Goal: Transaction & Acquisition: Purchase product/service

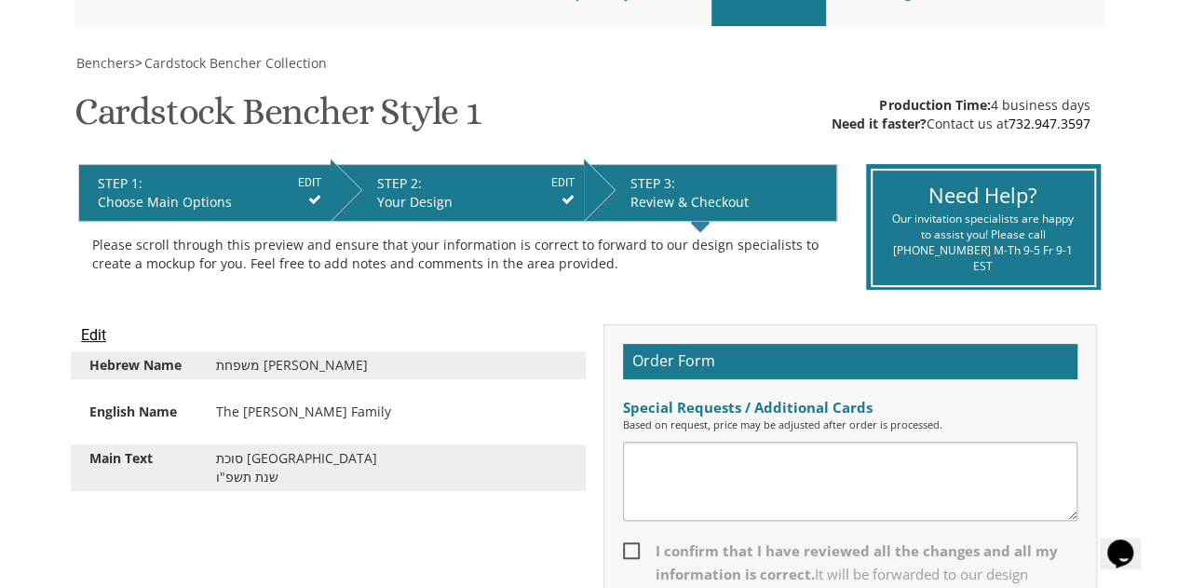
scroll to position [230, 0]
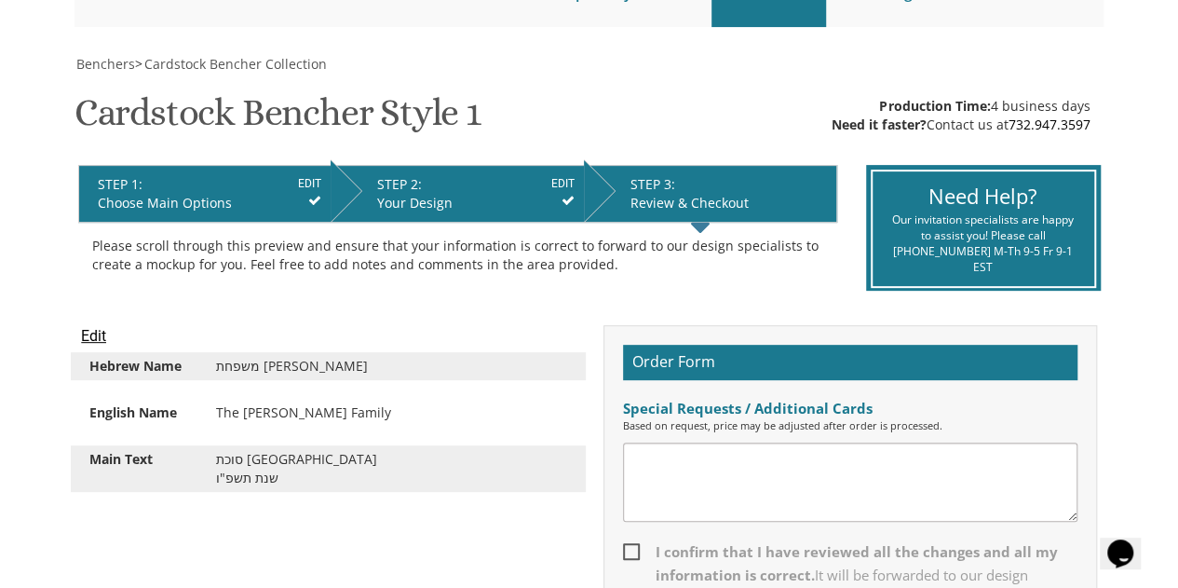
click at [309, 197] on icon at bounding box center [314, 200] width 13 height 13
drag, startPoint x: 474, startPoint y: 208, endPoint x: 482, endPoint y: 131, distance: 76.8
click at [482, 131] on div "Benchers > Cardstock Bencher Collection Cardstock Bencher Style 1 SKU: cc1 Prod…" at bounding box center [590, 477] width 1030 height 845
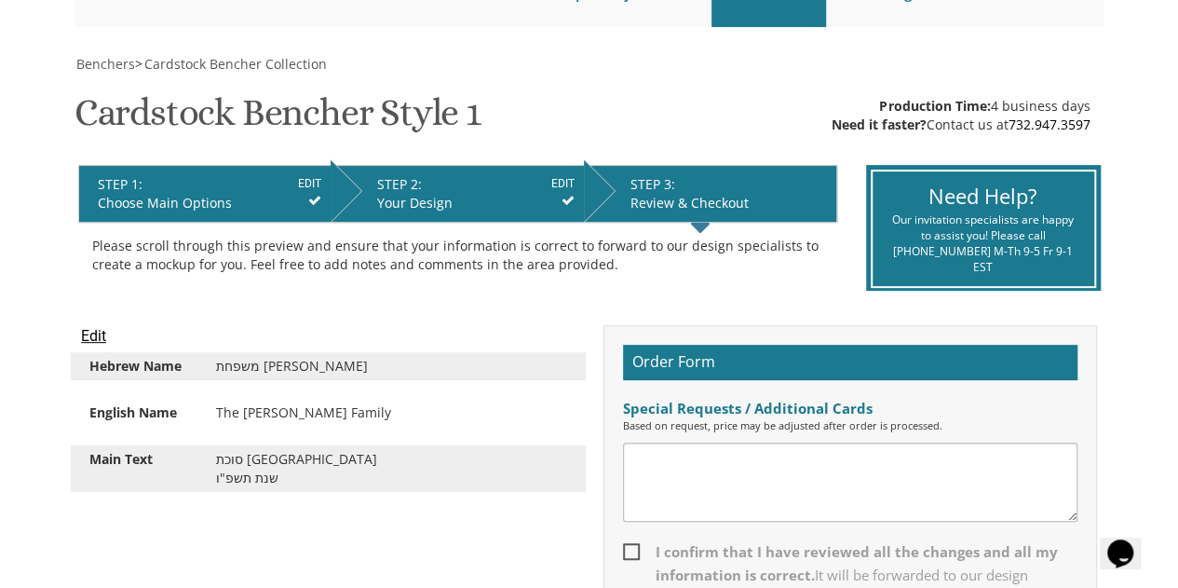
drag, startPoint x: 700, startPoint y: 195, endPoint x: 616, endPoint y: 252, distance: 102.5
click at [616, 252] on div "Please scroll through this preview and ensure that your information is correct …" at bounding box center [457, 255] width 731 height 37
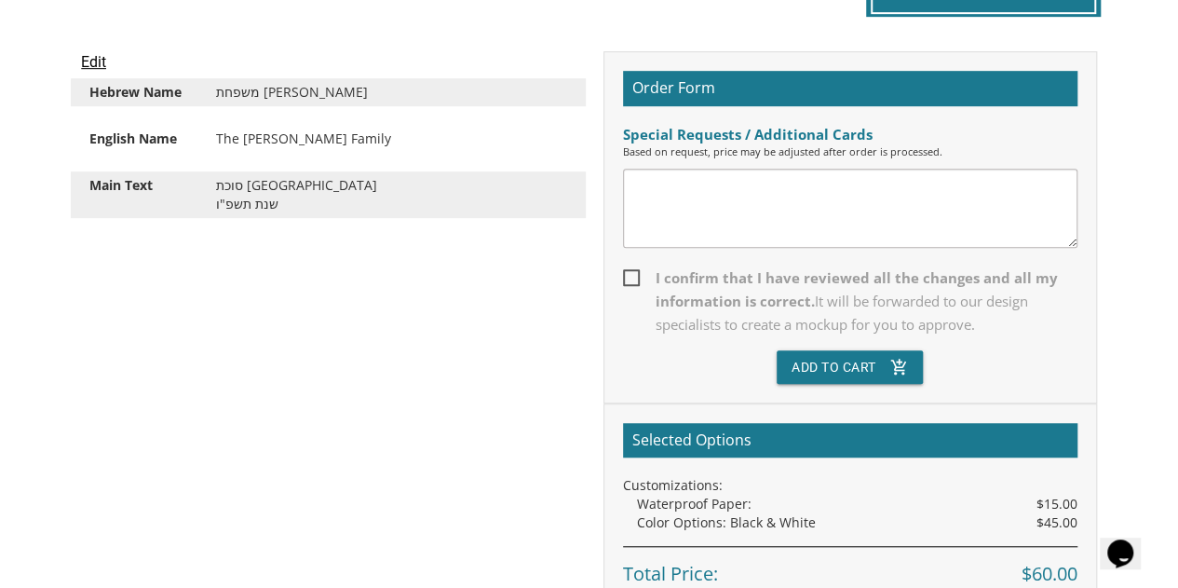
scroll to position [608, 0]
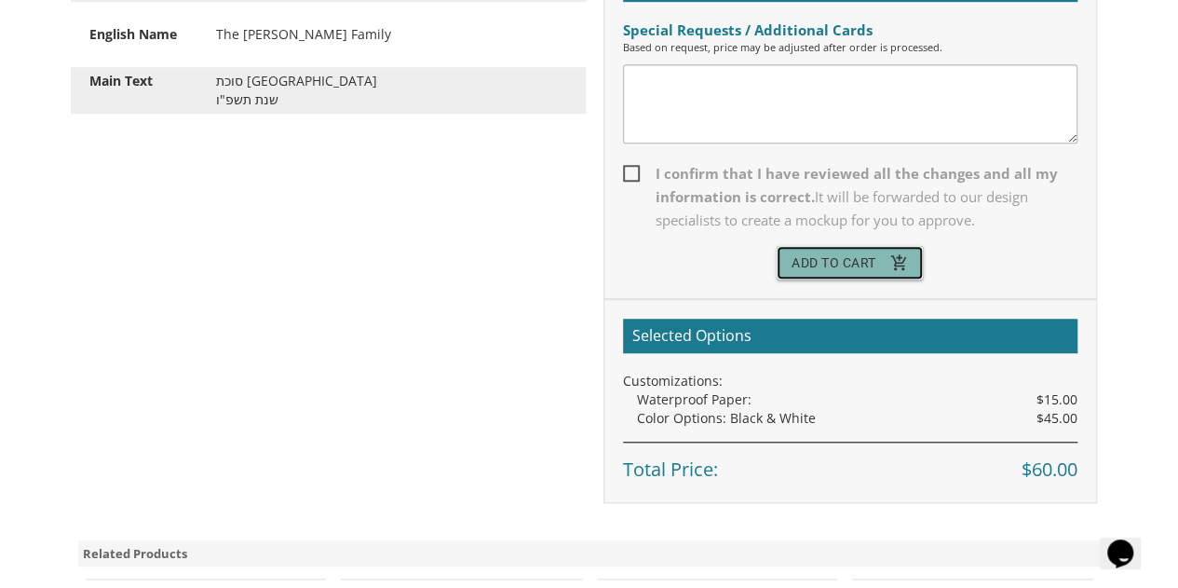
drag, startPoint x: 844, startPoint y: 252, endPoint x: 764, endPoint y: 57, distance: 211.3
click at [844, 252] on button "Add To Cart add_shopping_cart" at bounding box center [850, 263] width 147 height 34
click at [631, 169] on span "I confirm that I have reviewed all the changes and all my information is correc…" at bounding box center [850, 197] width 454 height 70
click at [631, 169] on input "I confirm that I have reviewed all the changes and all my information is correc…" at bounding box center [629, 172] width 12 height 12
checkbox input "true"
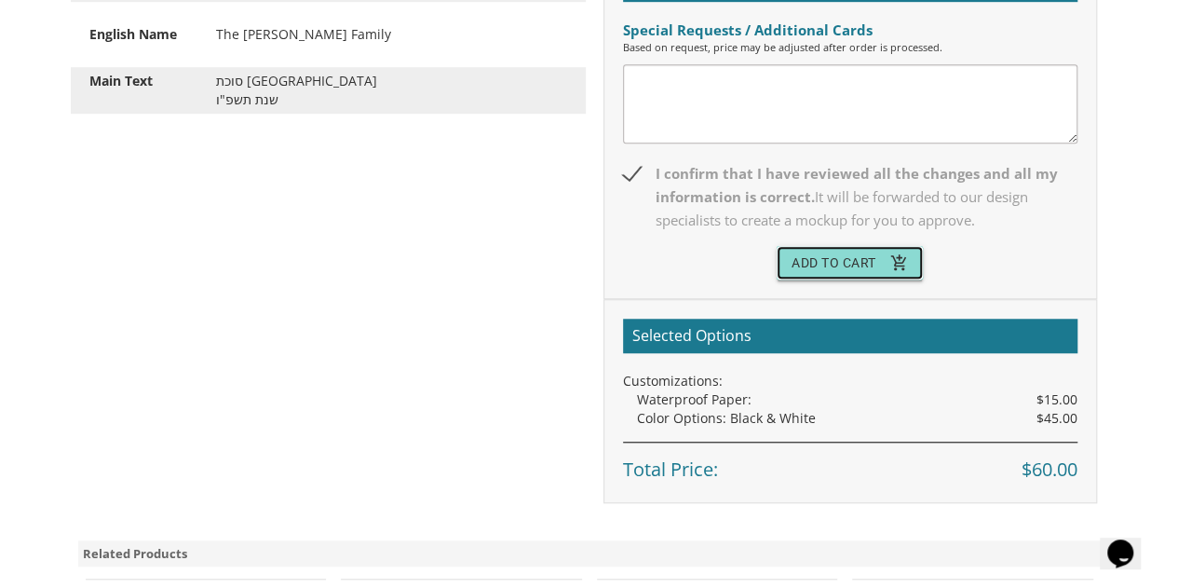
click at [810, 267] on button "Add To Cart add_shopping_cart" at bounding box center [850, 263] width 147 height 34
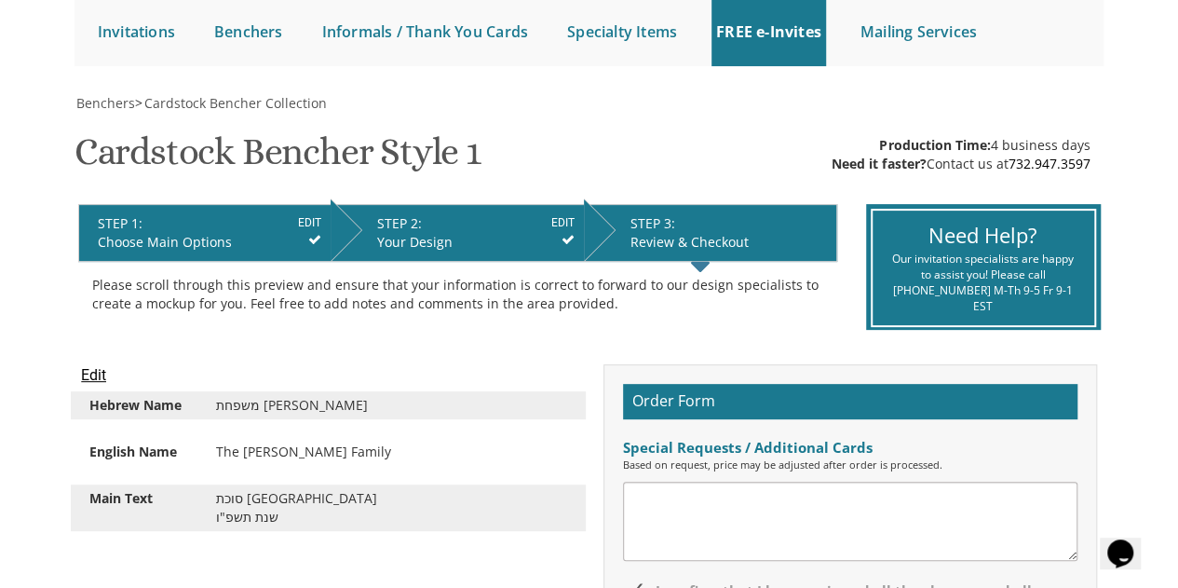
scroll to position [251, 0]
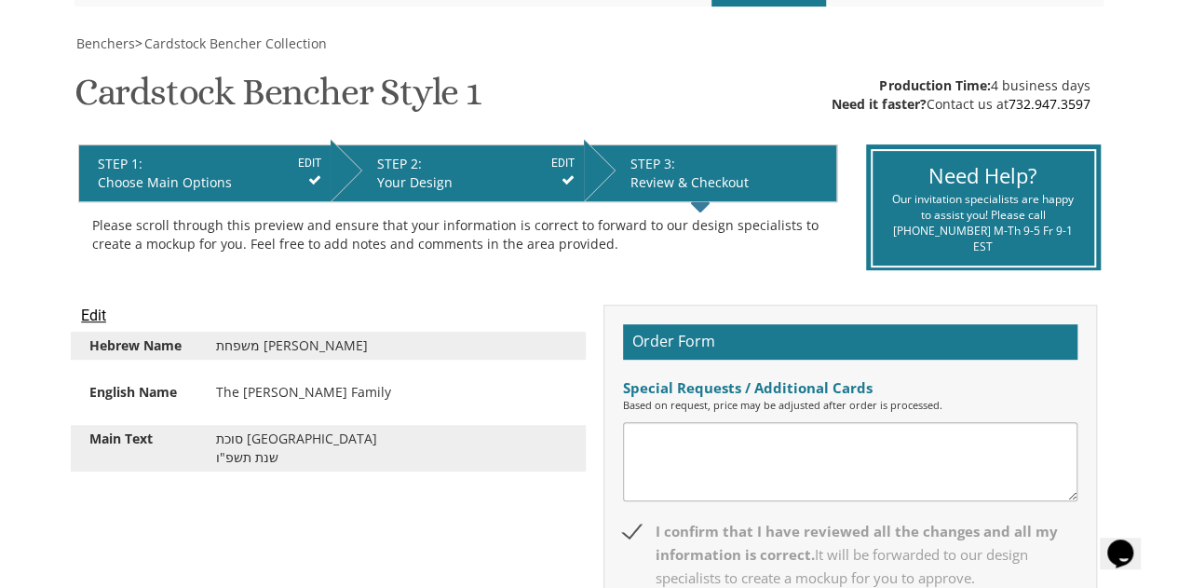
click at [87, 319] on input "Edit" at bounding box center [93, 316] width 25 height 22
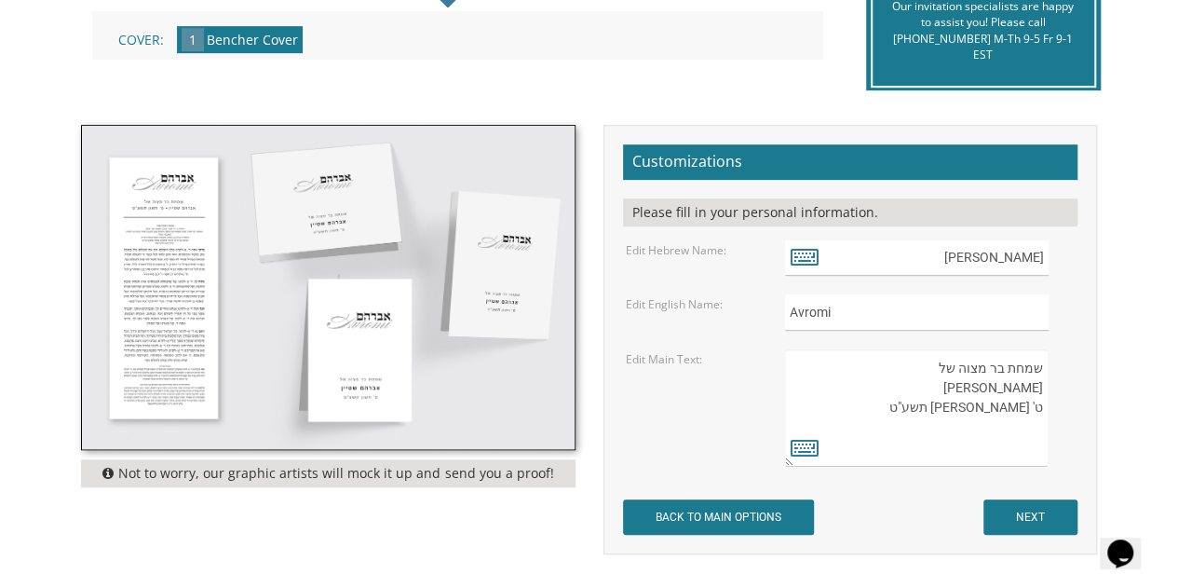
scroll to position [427, 0]
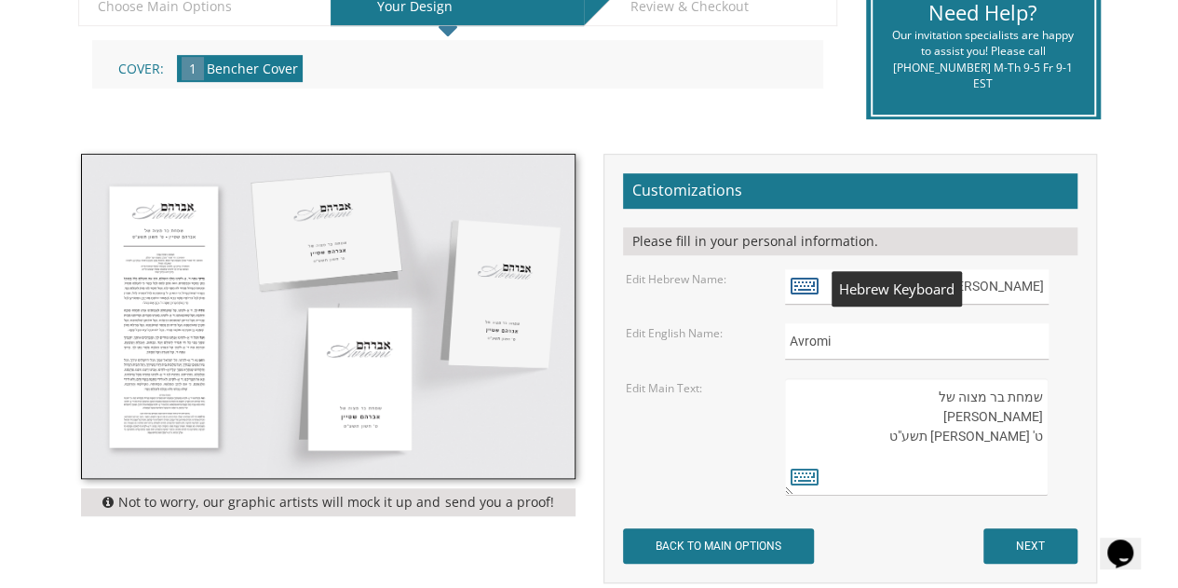
click at [812, 281] on icon at bounding box center [805, 285] width 28 height 26
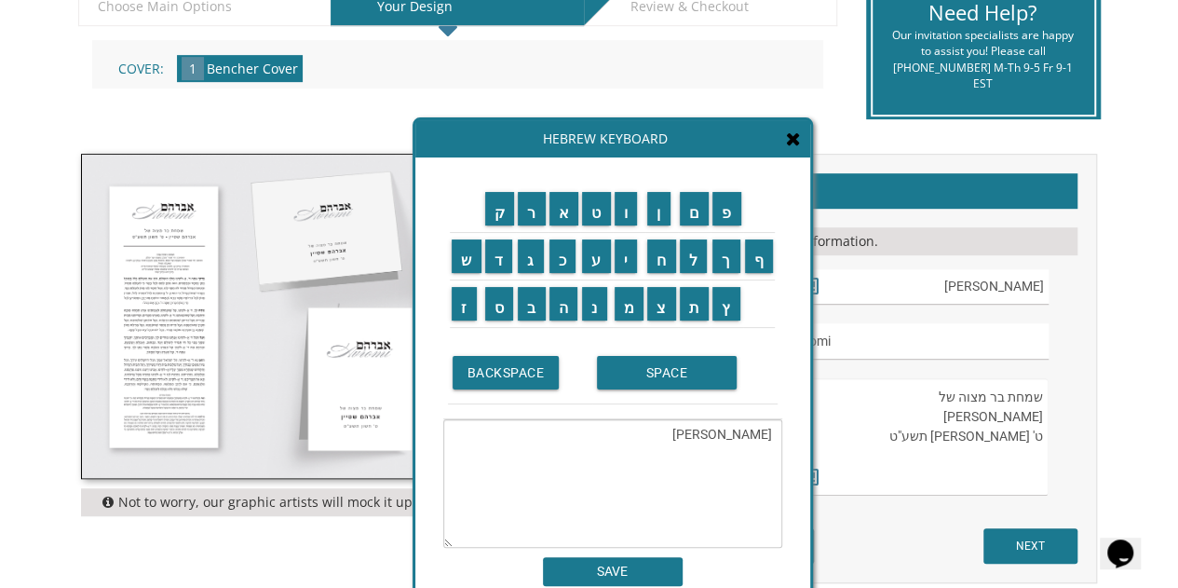
click at [725, 431] on textarea "אברהם" at bounding box center [612, 483] width 339 height 129
type textarea "א"
click at [626, 311] on input "מ" at bounding box center [630, 304] width 30 height 34
click at [466, 256] on input "ש" at bounding box center [467, 256] width 30 height 34
click at [727, 222] on input "פ" at bounding box center [726, 209] width 29 height 34
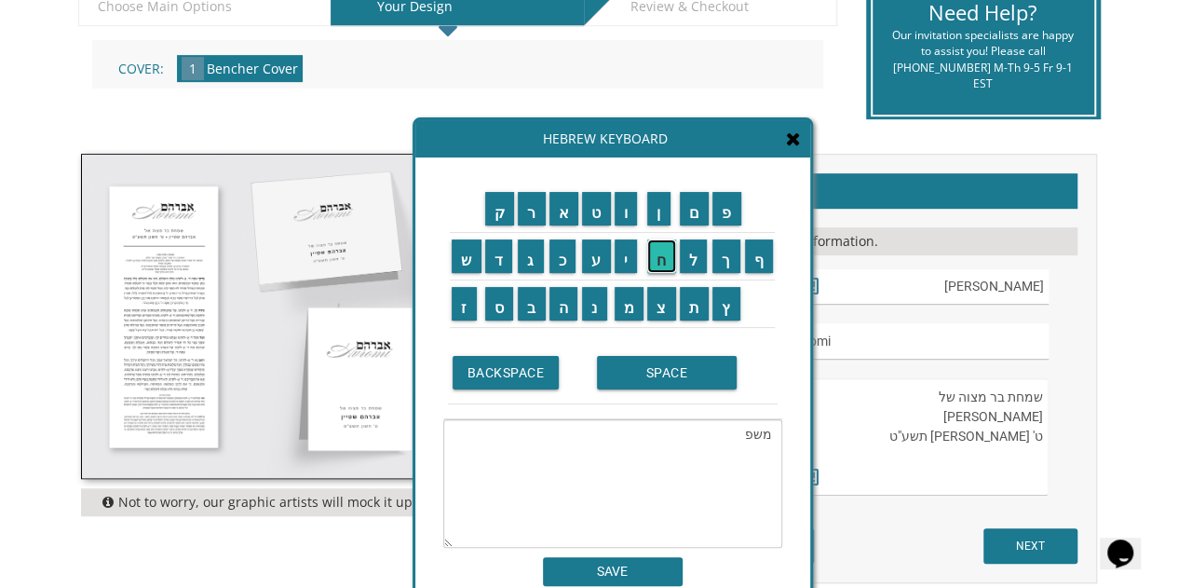
click at [661, 267] on input "ח" at bounding box center [661, 256] width 29 height 34
click at [699, 308] on input "ת" at bounding box center [695, 304] width 30 height 34
click at [644, 376] on input "SPACE" at bounding box center [667, 373] width 140 height 34
click at [535, 299] on input "ב" at bounding box center [532, 304] width 28 height 34
click at [534, 211] on input "ר" at bounding box center [532, 209] width 28 height 34
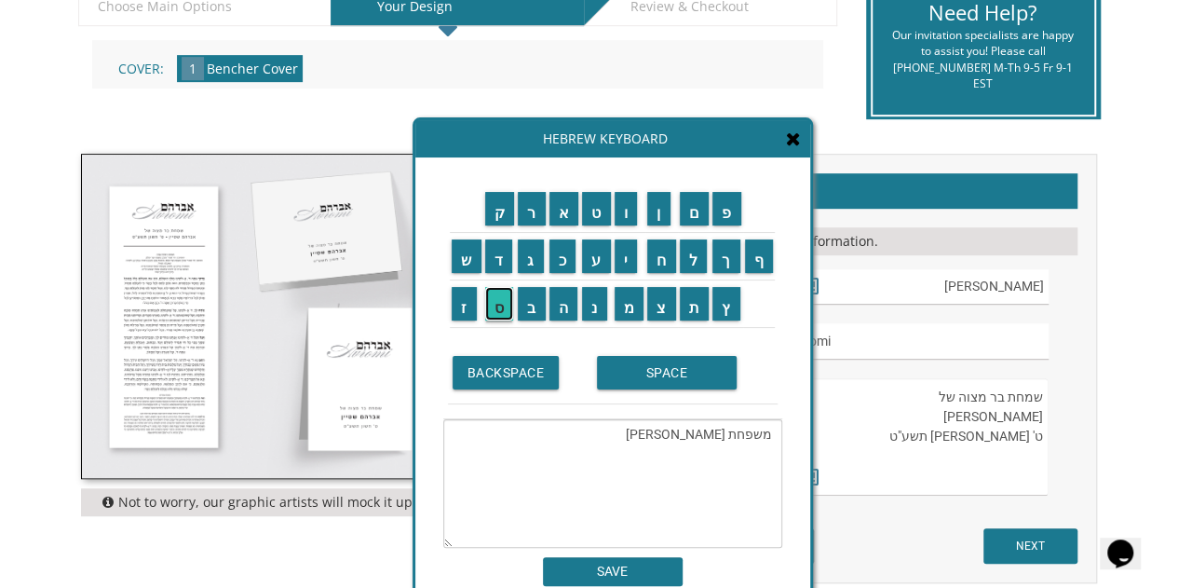
click at [496, 305] on input "ס" at bounding box center [499, 304] width 29 height 34
click at [698, 253] on input "ל" at bounding box center [694, 256] width 28 height 34
click at [535, 204] on input "ר" at bounding box center [532, 209] width 28 height 34
type textarea "משפחת [PERSON_NAME]"
click at [638, 574] on input "SAVE" at bounding box center [613, 571] width 140 height 29
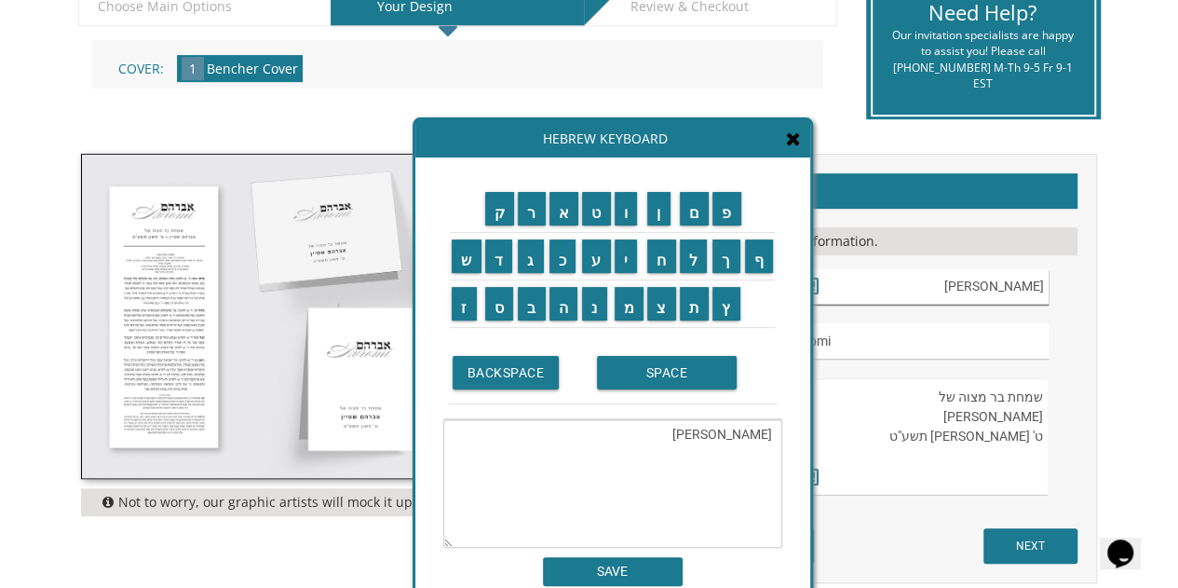
type input "משפחת [PERSON_NAME]"
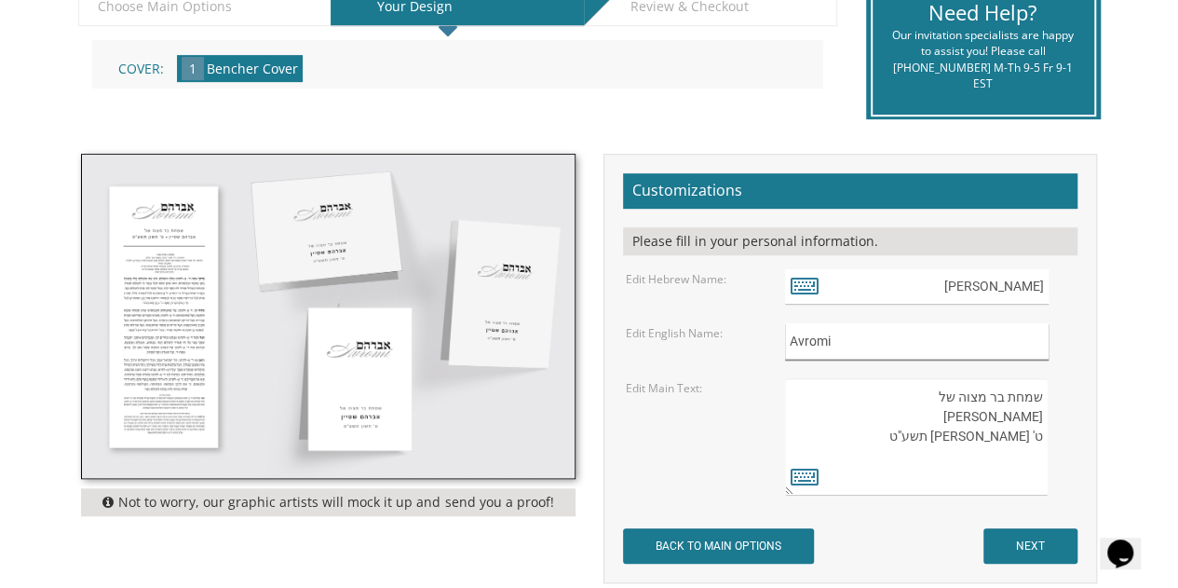
click at [877, 337] on input "Avromi" at bounding box center [917, 341] width 264 height 36
type input "A"
type input "The [PERSON_NAME] Family"
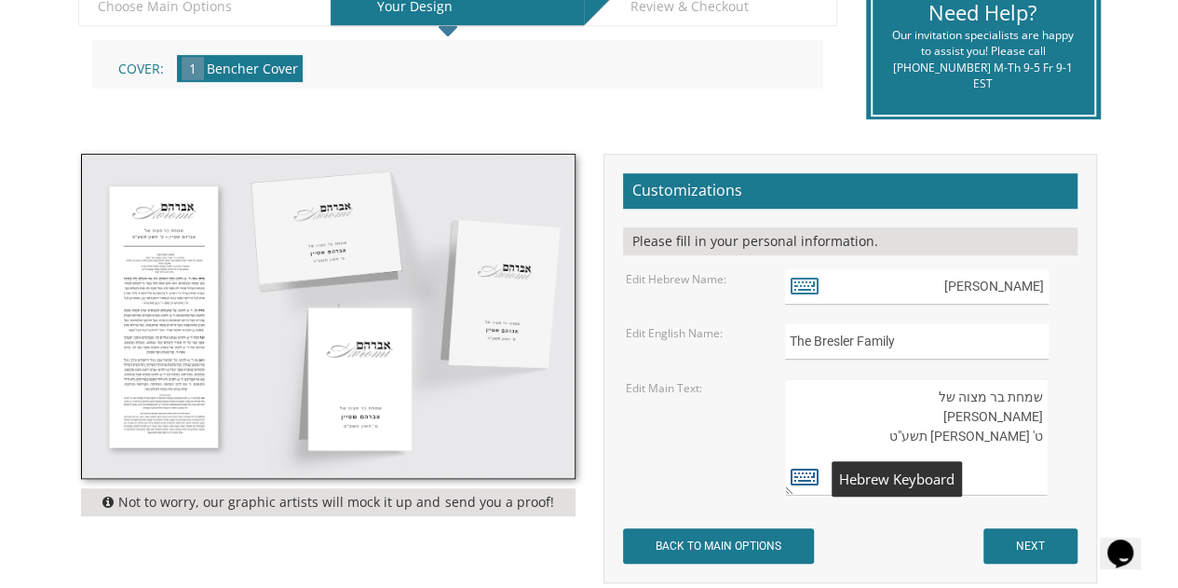
click at [796, 481] on icon at bounding box center [805, 476] width 28 height 26
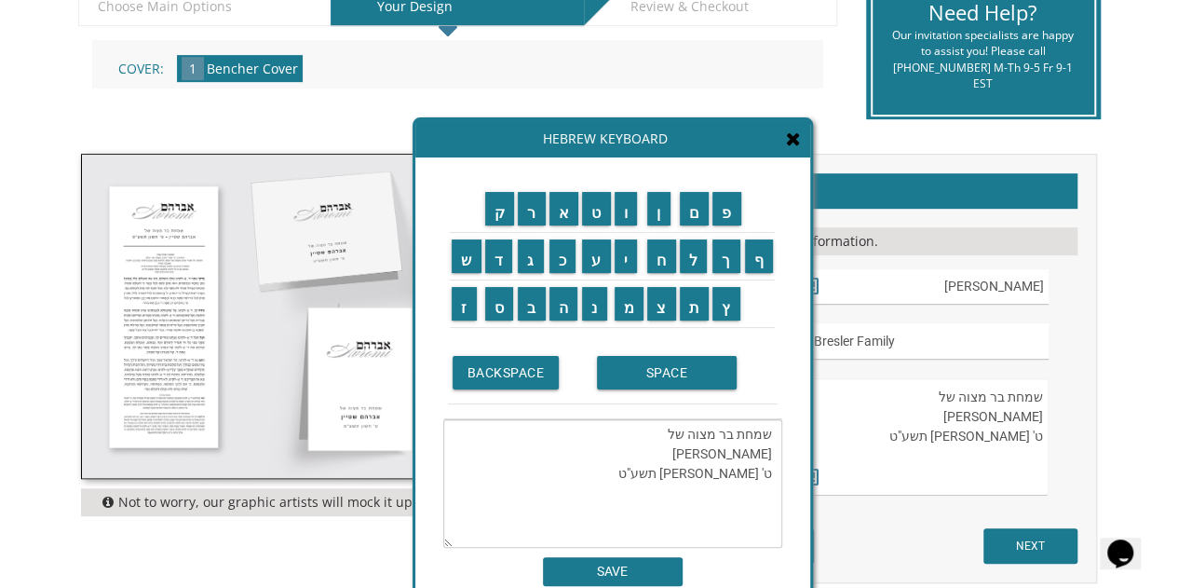
click at [674, 473] on textarea "שמחת בר מצוה של אברהם שטיין ט' חשון תשע"ט" at bounding box center [612, 483] width 339 height 129
type textarea "ש"
click at [503, 303] on input "ס" at bounding box center [499, 304] width 29 height 34
click at [631, 220] on input "ו" at bounding box center [626, 209] width 23 height 34
click at [562, 263] on input "כ" at bounding box center [562, 256] width 27 height 34
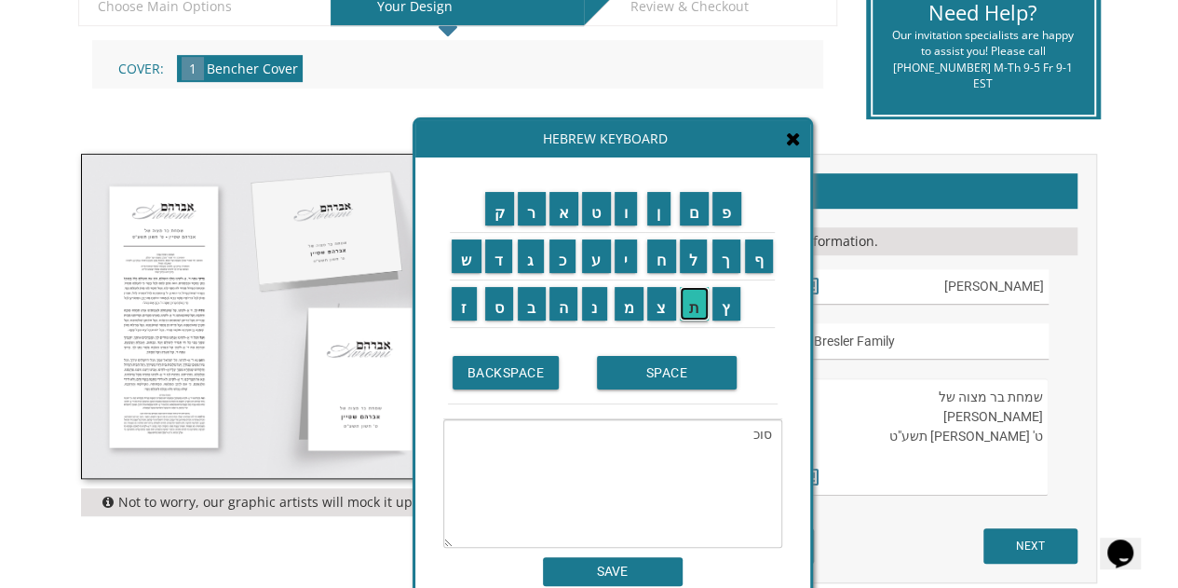
click at [691, 302] on input "ת" at bounding box center [695, 304] width 30 height 34
click at [672, 363] on input "SPACE" at bounding box center [667, 373] width 140 height 34
click at [532, 310] on input "ב" at bounding box center [532, 304] width 28 height 34
click at [563, 213] on input "א" at bounding box center [564, 209] width 30 height 34
click at [535, 207] on input "ר" at bounding box center [532, 209] width 28 height 34
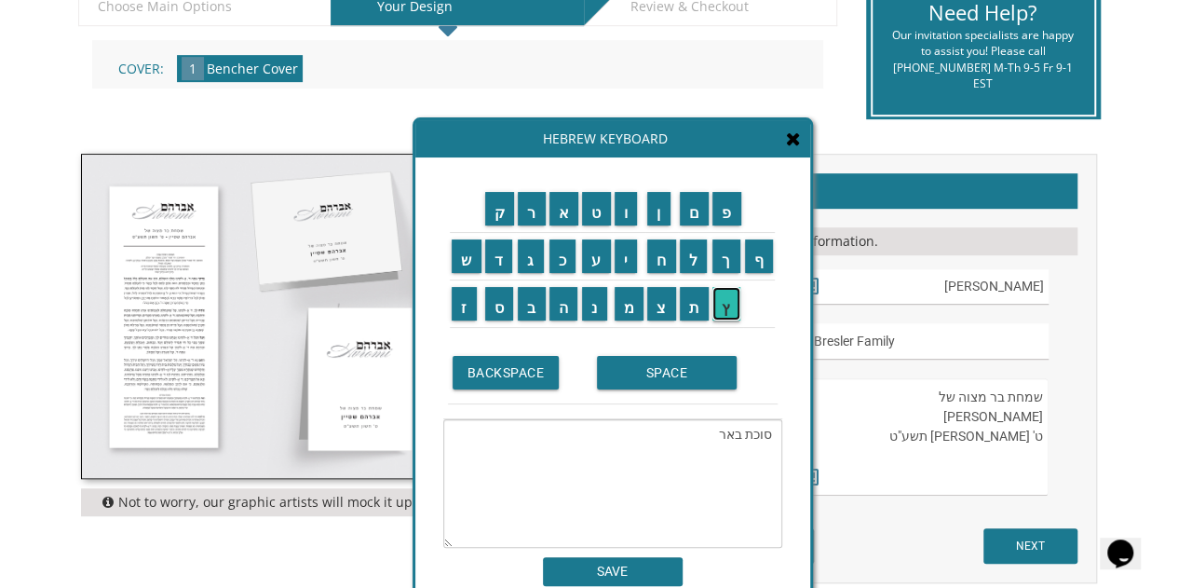
click at [722, 304] on input "ץ" at bounding box center [726, 304] width 28 height 34
click at [706, 365] on input "SPACE" at bounding box center [667, 373] width 140 height 34
click at [632, 258] on input "י" at bounding box center [626, 256] width 23 height 34
click at [469, 251] on input "ש" at bounding box center [467, 256] width 30 height 34
click at [531, 218] on input "ר" at bounding box center [532, 209] width 28 height 34
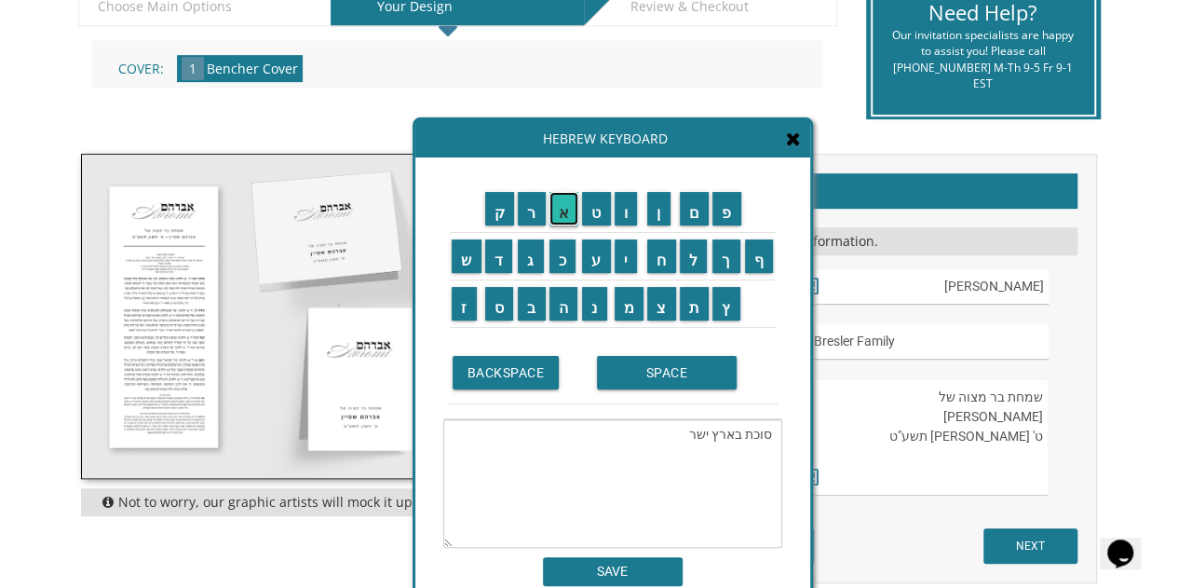
click at [560, 217] on input "א" at bounding box center [564, 209] width 30 height 34
click at [702, 256] on input "ל" at bounding box center [694, 256] width 28 height 34
click at [464, 257] on input "ש" at bounding box center [467, 256] width 30 height 34
click at [594, 307] on input "נ" at bounding box center [594, 304] width 25 height 34
click at [697, 298] on input "ת" at bounding box center [695, 304] width 30 height 34
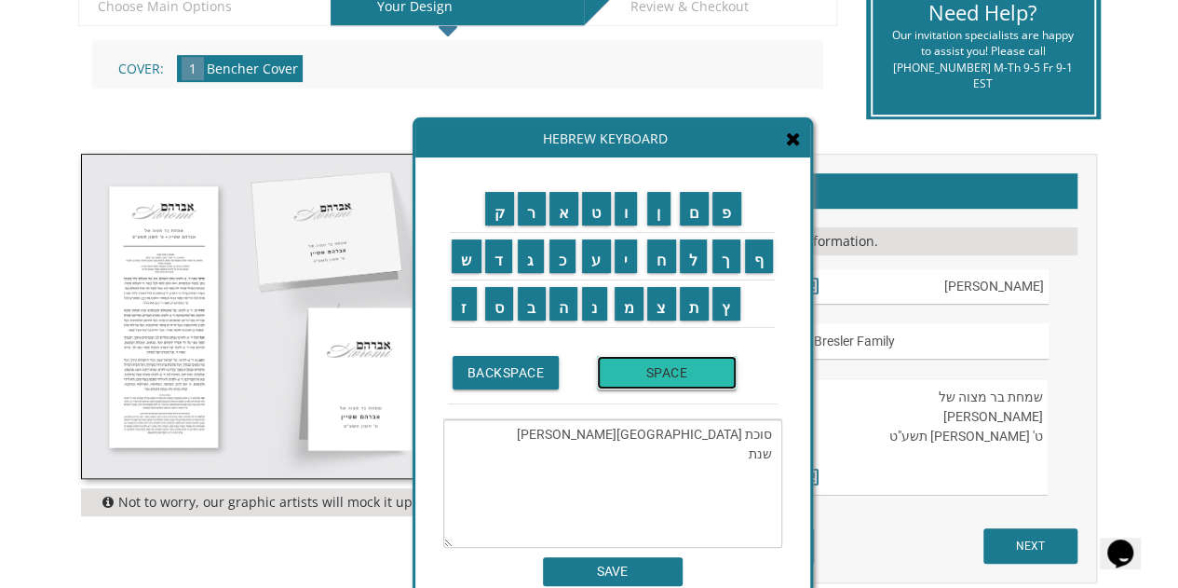
click at [669, 368] on input "SPACE" at bounding box center [667, 373] width 140 height 34
click at [696, 305] on input "ת" at bounding box center [695, 304] width 30 height 34
click at [465, 253] on input "ש" at bounding box center [467, 256] width 30 height 34
click at [734, 210] on input "פ" at bounding box center [726, 209] width 29 height 34
click at [630, 217] on input "ו" at bounding box center [626, 209] width 23 height 34
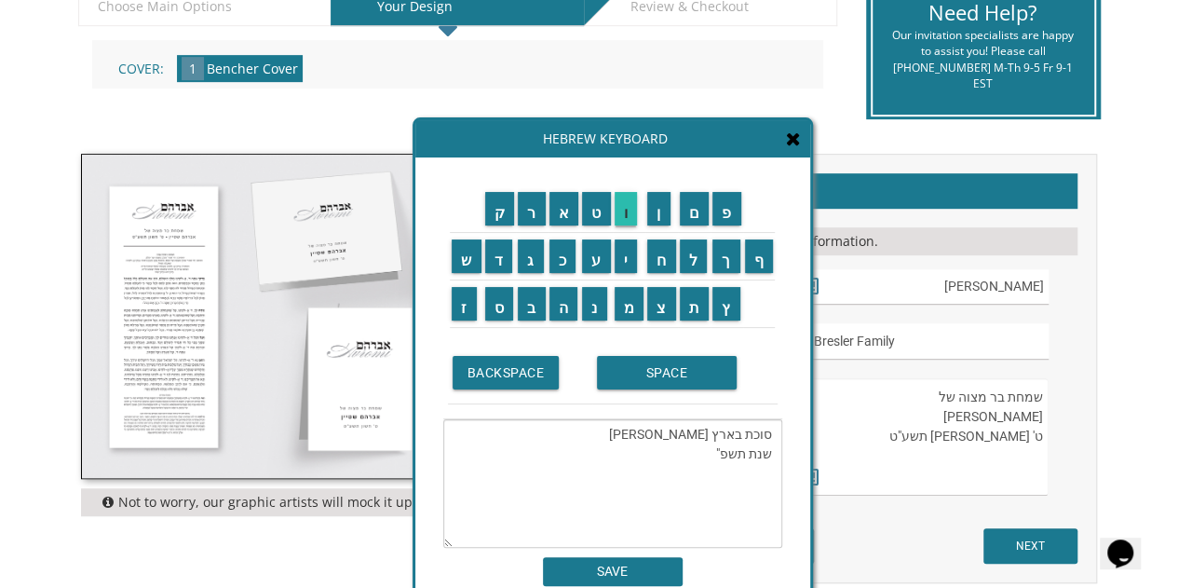
type textarea "סוכת בארץ ישראל שנת תשפ"ו"
click at [630, 565] on input "SAVE" at bounding box center [613, 571] width 140 height 29
type textarea "סוכת בארץ ישראל שנת תשפ"ו"
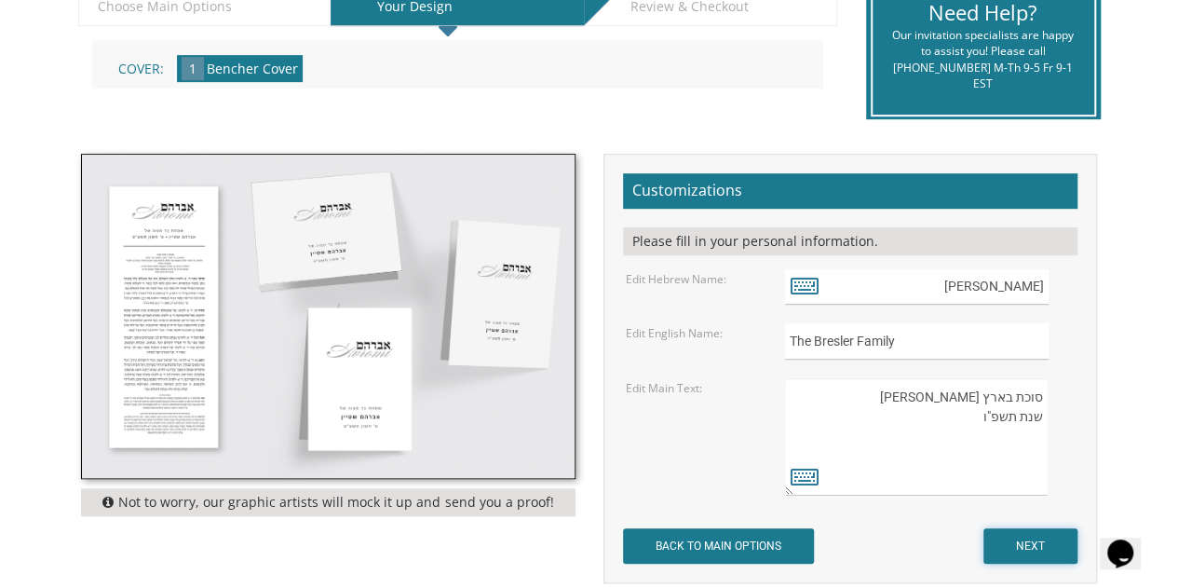
click at [1030, 540] on input "NEXT" at bounding box center [1030, 545] width 94 height 35
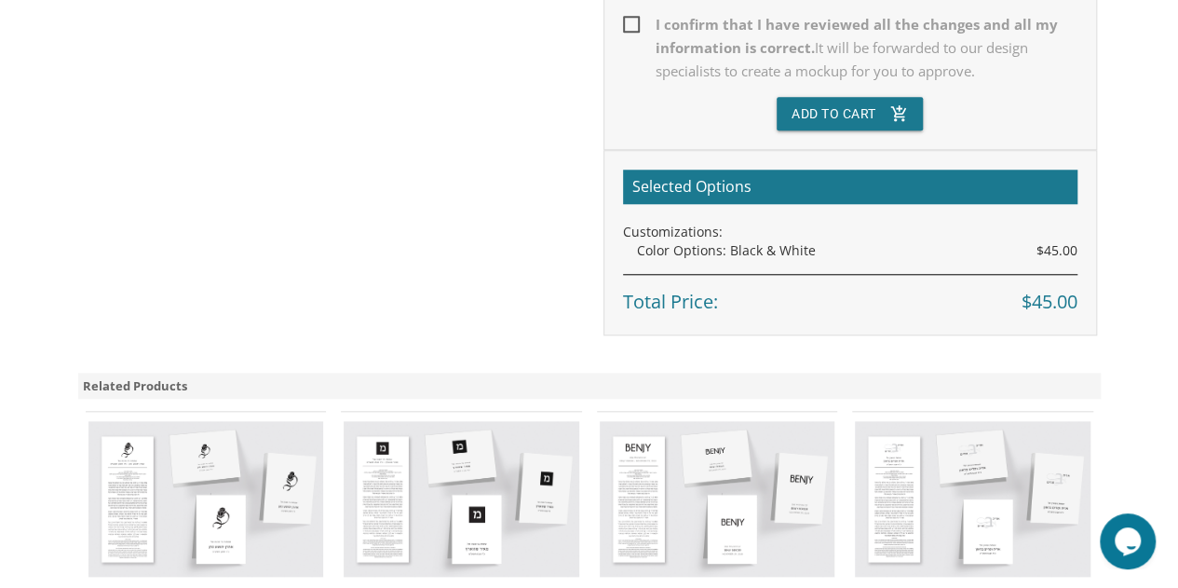
scroll to position [758, 0]
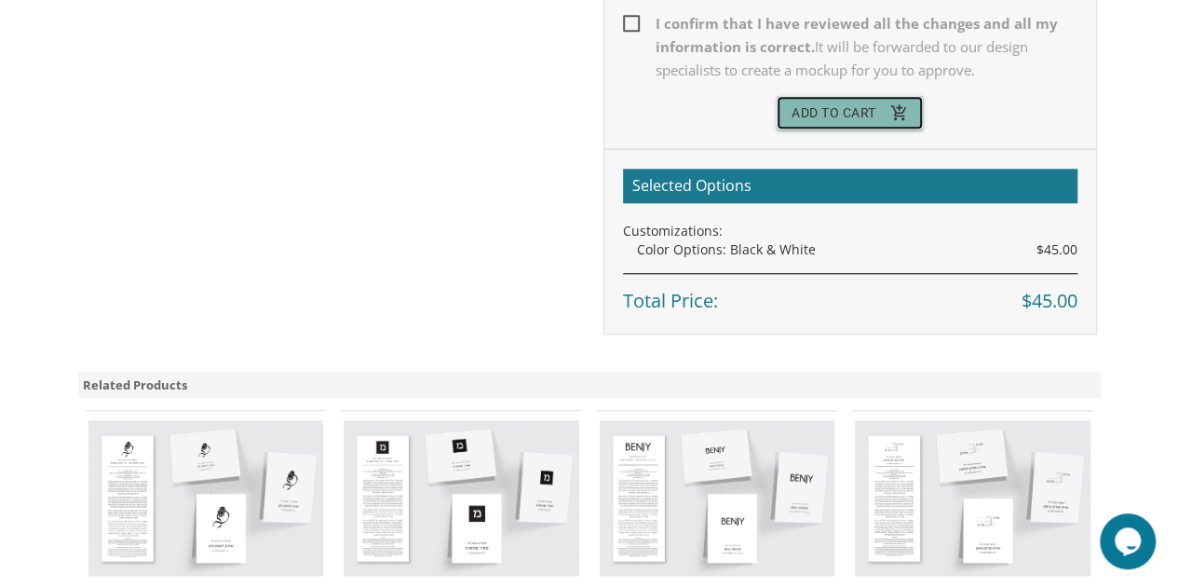
drag, startPoint x: 812, startPoint y: 112, endPoint x: 762, endPoint y: 70, distance: 65.5
click at [812, 112] on button "Add To Cart add_shopping_cart" at bounding box center [850, 113] width 147 height 34
click at [630, 20] on span "I confirm that I have reviewed all the changes and all my information is correc…" at bounding box center [850, 47] width 454 height 70
click at [630, 20] on input "I confirm that I have reviewed all the changes and all my information is correc…" at bounding box center [629, 22] width 12 height 12
checkbox input "true"
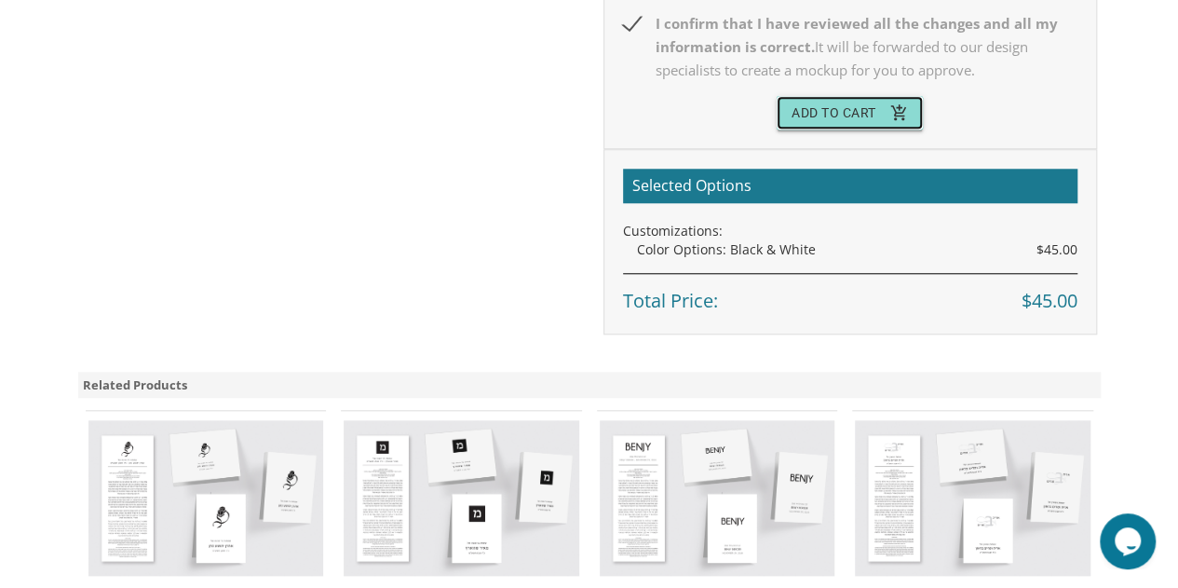
click at [883, 98] on button "Add To Cart add_shopping_cart" at bounding box center [850, 113] width 147 height 34
